Goal: Book appointment/travel/reservation

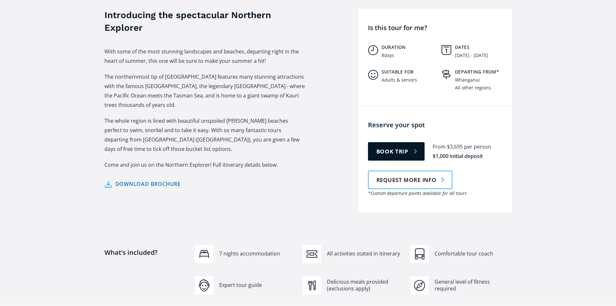
scroll to position [259, 0]
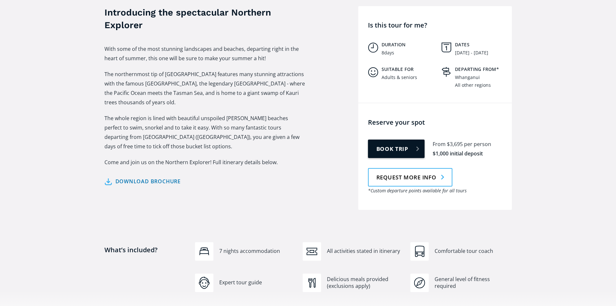
click at [394, 140] on link "Book trip" at bounding box center [396, 148] width 57 height 18
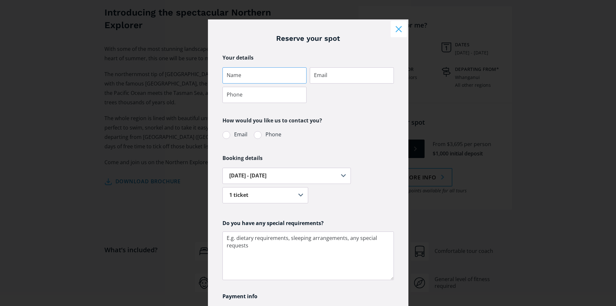
click at [239, 76] on input "Tour booking" at bounding box center [265, 75] width 84 height 16
type input "[PERSON_NAME]"
click at [335, 78] on input "Tour booking" at bounding box center [352, 75] width 84 height 16
type input "dorothy@displayassociates.co.nz"
click at [265, 99] on input "Tour booking" at bounding box center [265, 95] width 84 height 16
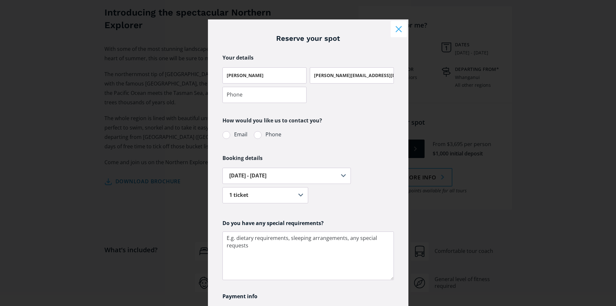
click at [223, 136] on div "Tour booking" at bounding box center [227, 135] width 8 height 8
click at [229, 136] on input "Email" at bounding box center [231, 134] width 4 height 4
radio input "true"
click at [253, 254] on textarea "Tour booking" at bounding box center [309, 255] width 172 height 49
click at [264, 249] on textarea "Tour booking" at bounding box center [309, 255] width 172 height 49
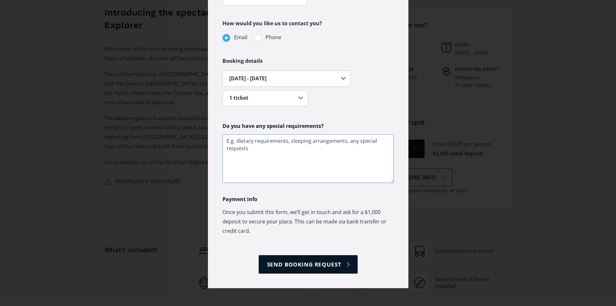
scroll to position [99, 0]
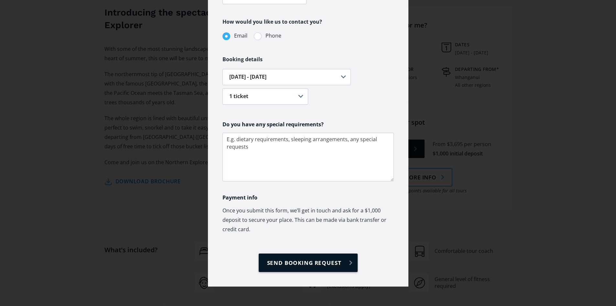
click at [291, 261] on input "Send booking request" at bounding box center [308, 262] width 99 height 18
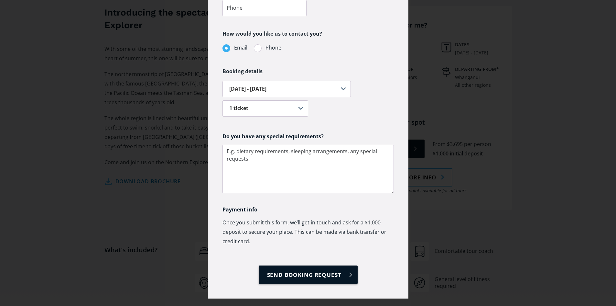
click at [349, 274] on input "Send booking request" at bounding box center [308, 274] width 99 height 18
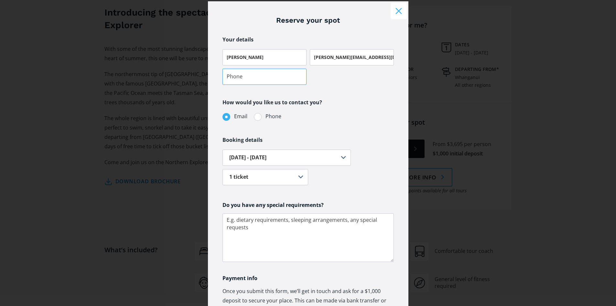
scroll to position [13, 0]
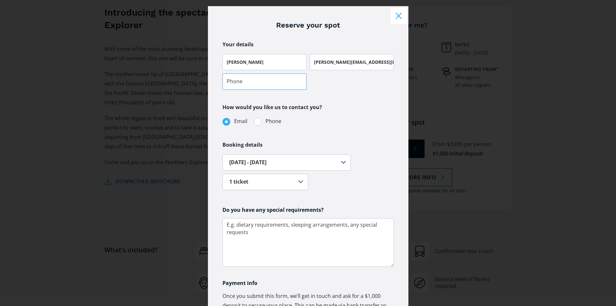
click at [232, 81] on input "Tour booking" at bounding box center [265, 81] width 84 height 16
type input "027 256 4665"
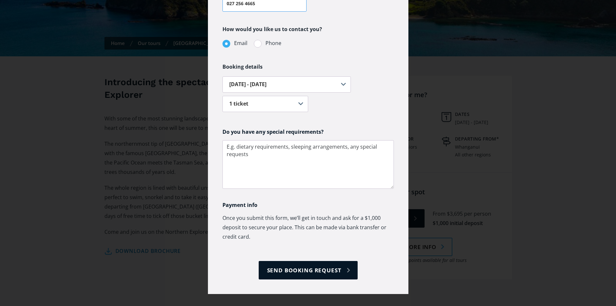
scroll to position [99, 0]
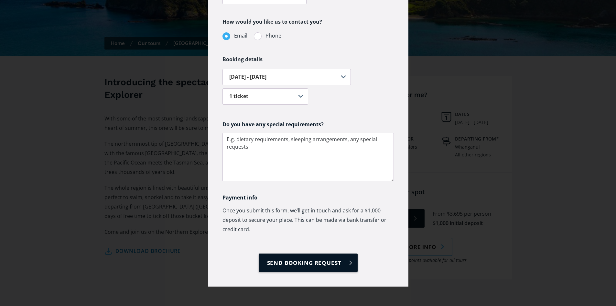
click at [348, 261] on input "Send booking request" at bounding box center [308, 262] width 99 height 18
type input "Please wait..."
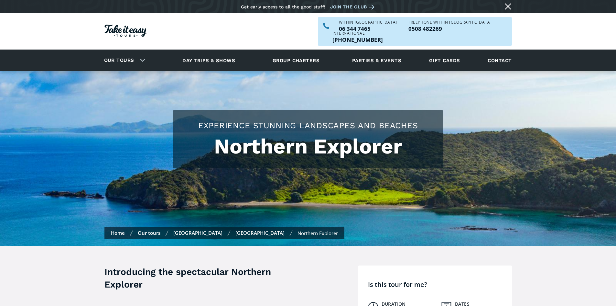
scroll to position [190, 0]
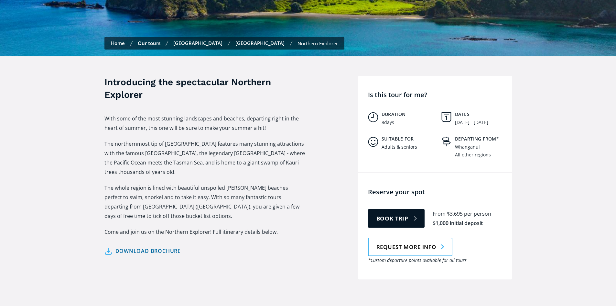
click at [166, 246] on link "Download brochure" at bounding box center [143, 250] width 77 height 9
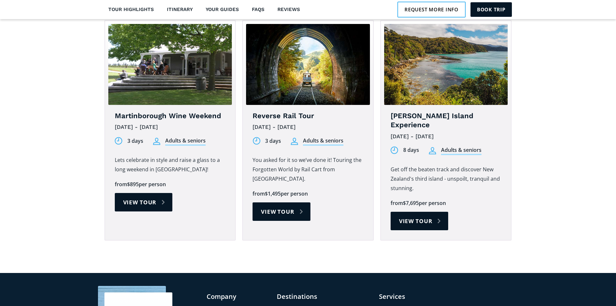
scroll to position [2091, 0]
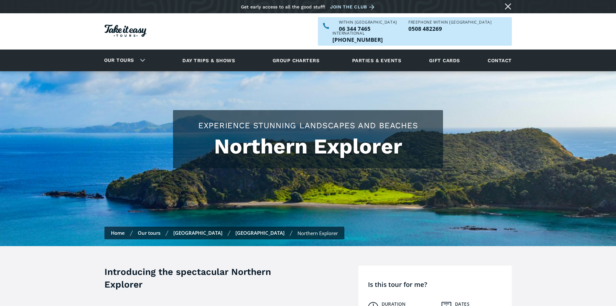
drag, startPoint x: 620, startPoint y: 30, endPoint x: 621, endPoint y: -4, distance: 34.0
click at [616, 0] on html "Skip to content Get early access to all the good stuff! Join the club Our tours…" at bounding box center [308, 153] width 616 height 306
